Goal: Task Accomplishment & Management: Manage account settings

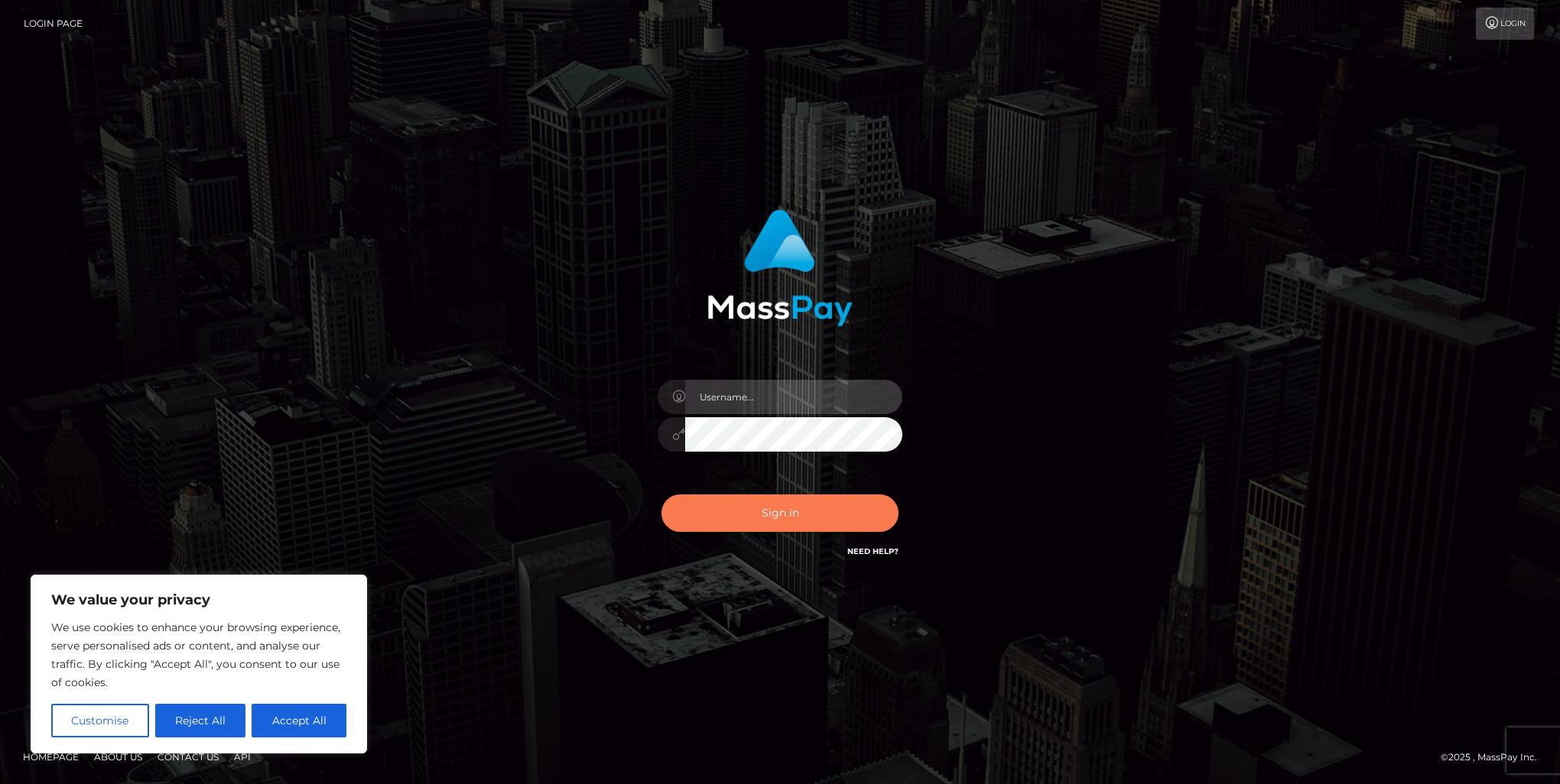
type input "[PERSON_NAME].of"
click at [799, 508] on button "Sign in" at bounding box center [780, 513] width 237 height 37
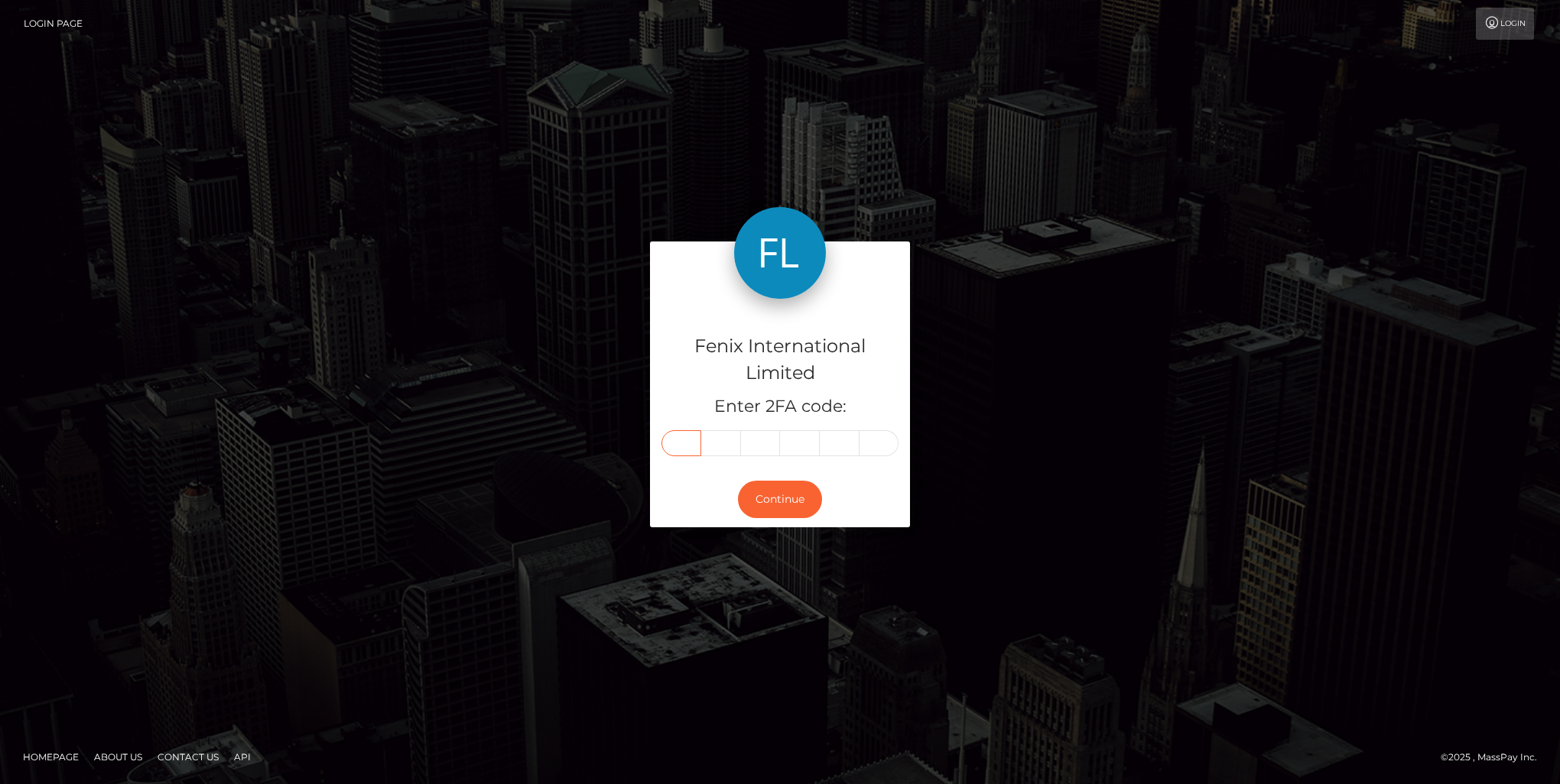
click at [684, 449] on input "text" at bounding box center [681, 442] width 40 height 26
type input "0"
type input "5"
type input "2"
type input "1"
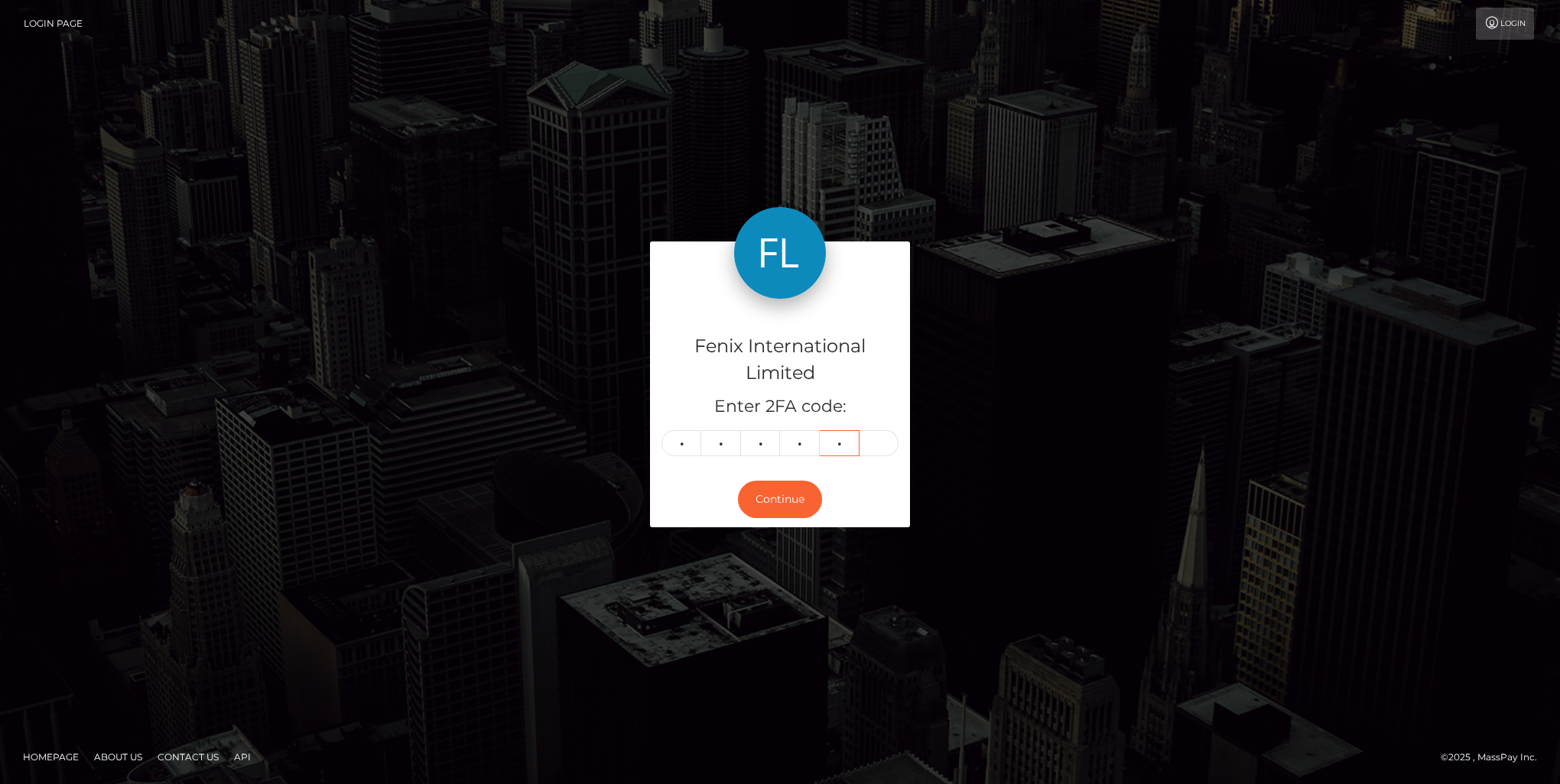
type input "2"
click at [799, 496] on button "Continue" at bounding box center [780, 499] width 84 height 37
